Goal: Task Accomplishment & Management: Manage account settings

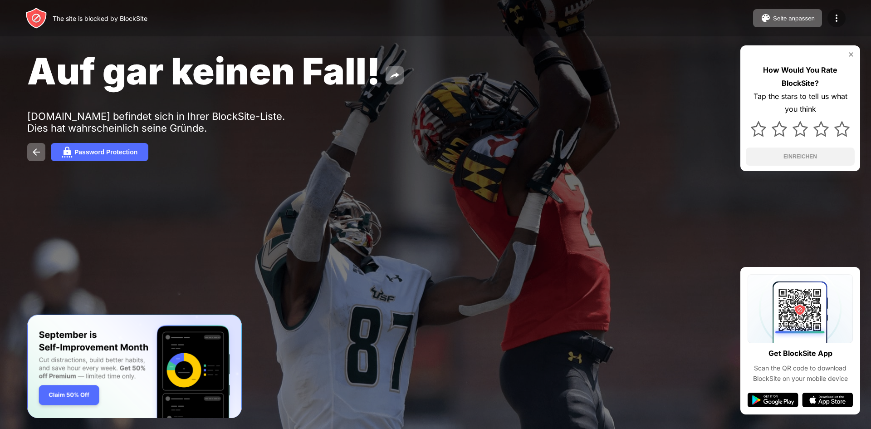
click at [836, 19] on img at bounding box center [836, 18] width 11 height 11
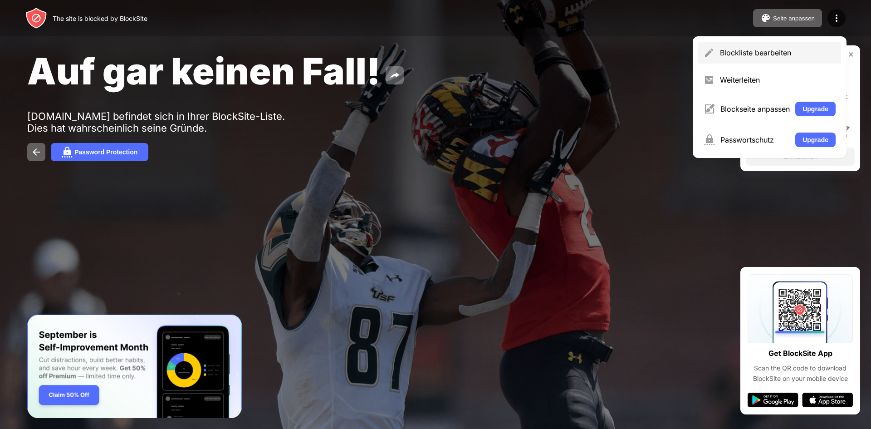
click at [763, 51] on div "Blockliste bearbeiten" at bounding box center [778, 52] width 116 height 9
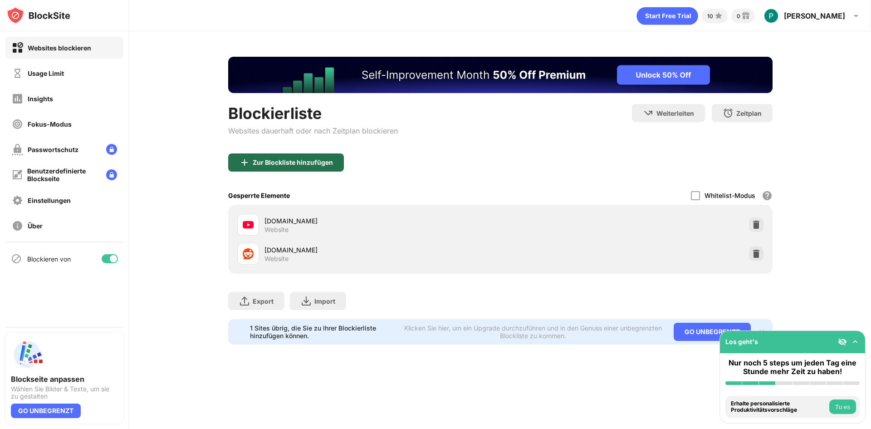
click at [282, 161] on div "Zur Blockliste hinzufügen" at bounding box center [293, 162] width 80 height 7
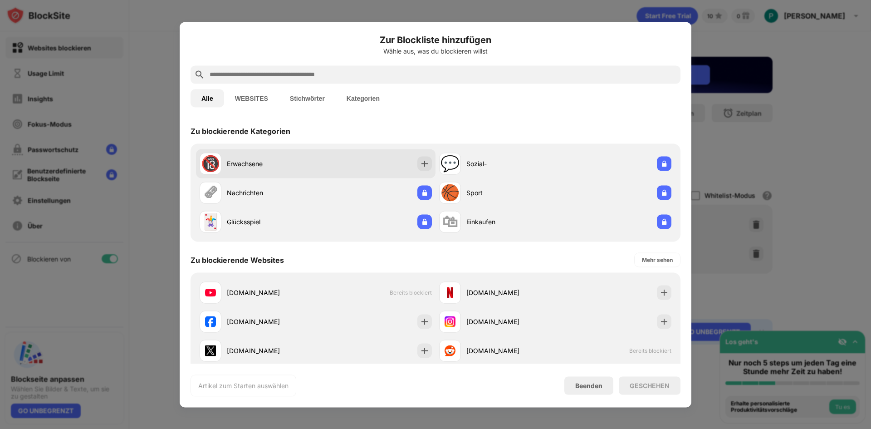
click at [245, 162] on div "Erwachsene" at bounding box center [271, 164] width 89 height 10
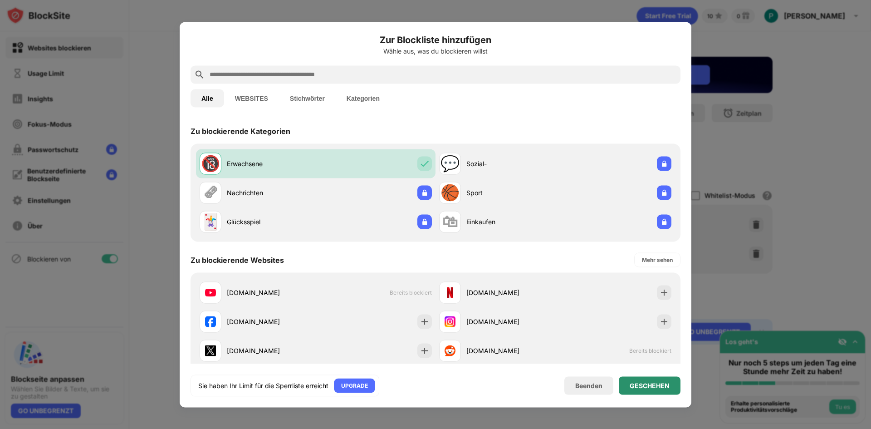
click at [630, 389] on div "GESCHEHEN" at bounding box center [650, 385] width 62 height 18
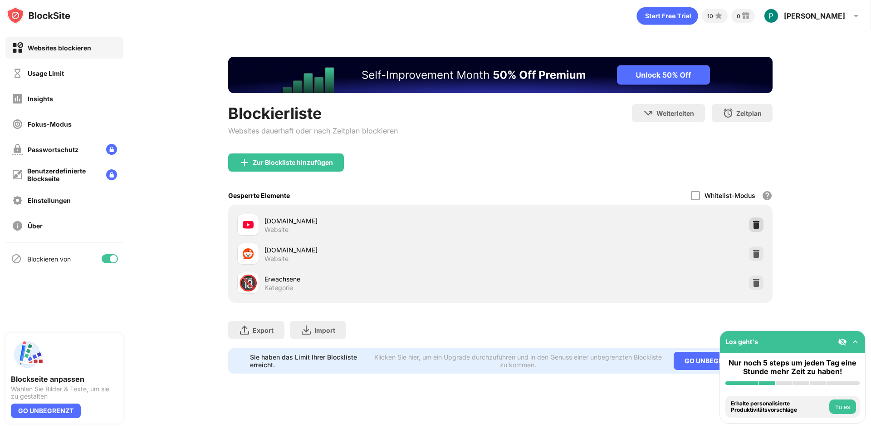
click at [758, 230] on div "Zur Blockliste hinzufügen Gesperrte Elemente Whitelist-Modus Blockiere alle Web…" at bounding box center [500, 227] width 544 height 149
click at [760, 220] on img at bounding box center [756, 224] width 9 height 9
